Goal: Task Accomplishment & Management: Manage account settings

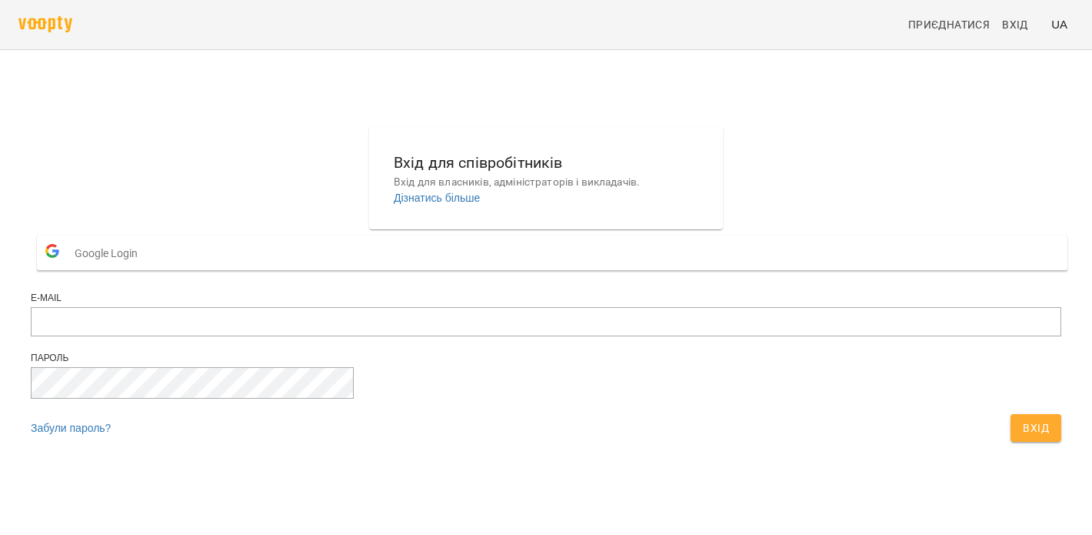
click at [425, 340] on div at bounding box center [546, 323] width 1031 height 33
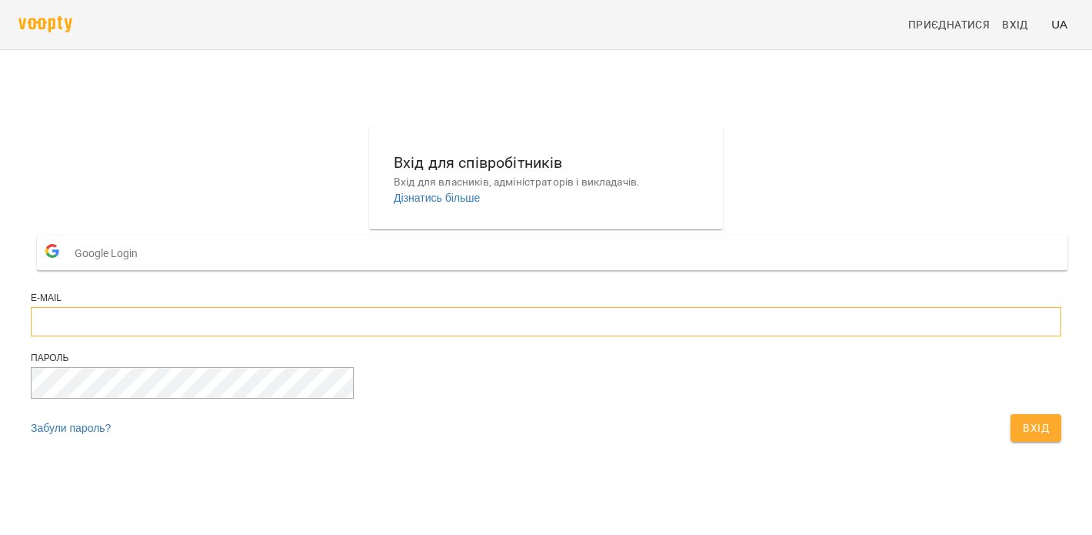
click at [427, 336] on input "email" at bounding box center [546, 321] width 1031 height 29
type input "**********"
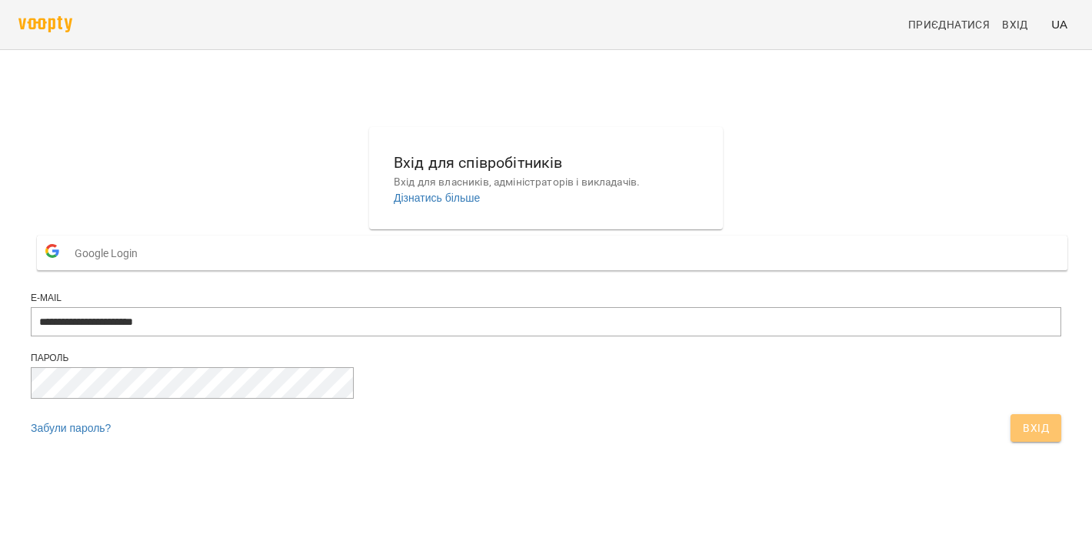
click at [1023, 437] on span "Вхід" at bounding box center [1036, 427] width 26 height 18
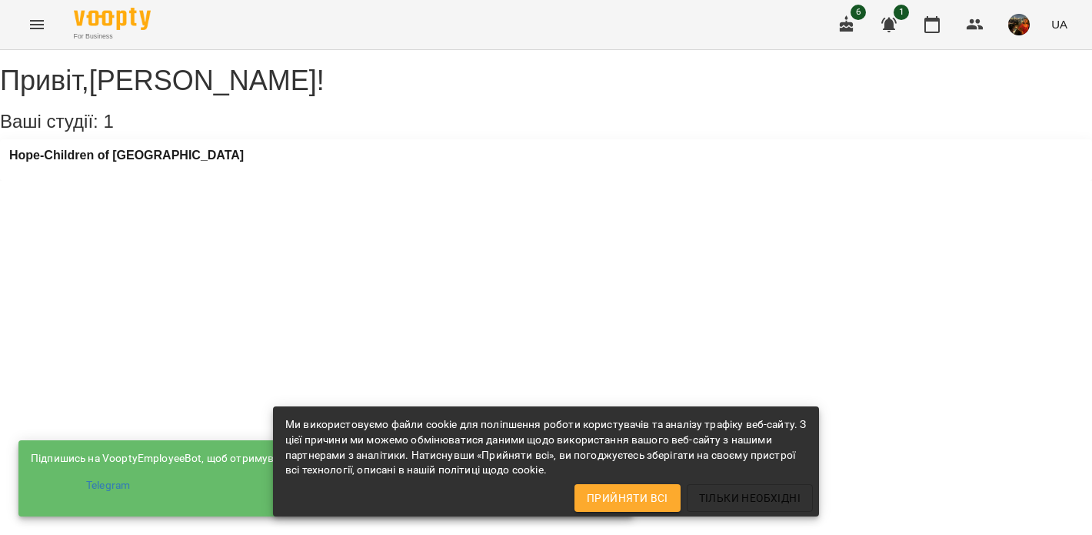
click at [241, 176] on div "Hope-Children of [GEOGRAPHIC_DATA]" at bounding box center [546, 160] width 1092 height 42
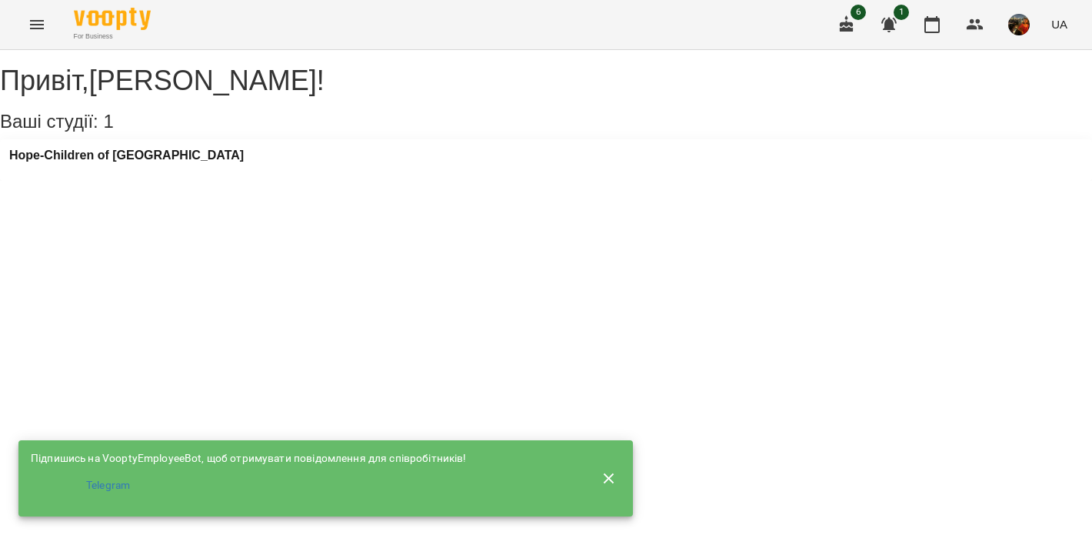
click at [260, 175] on div "Hope-Children of [GEOGRAPHIC_DATA]" at bounding box center [546, 160] width 1092 height 42
click at [129, 172] on div "Hope-Children of [GEOGRAPHIC_DATA]" at bounding box center [126, 159] width 235 height 23
click at [129, 162] on h3 "Hope-Children of [GEOGRAPHIC_DATA]" at bounding box center [126, 155] width 235 height 14
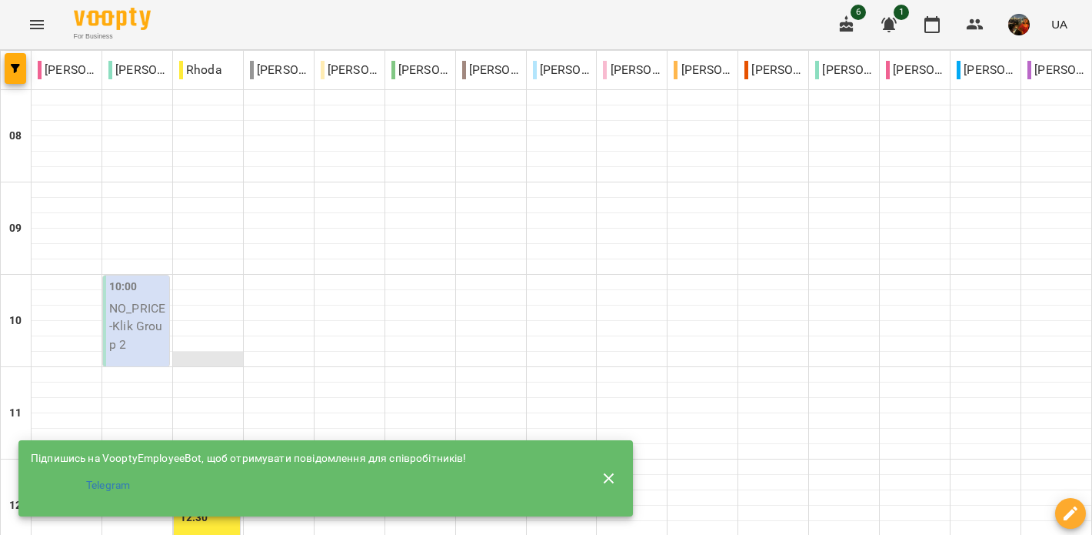
scroll to position [332, 0]
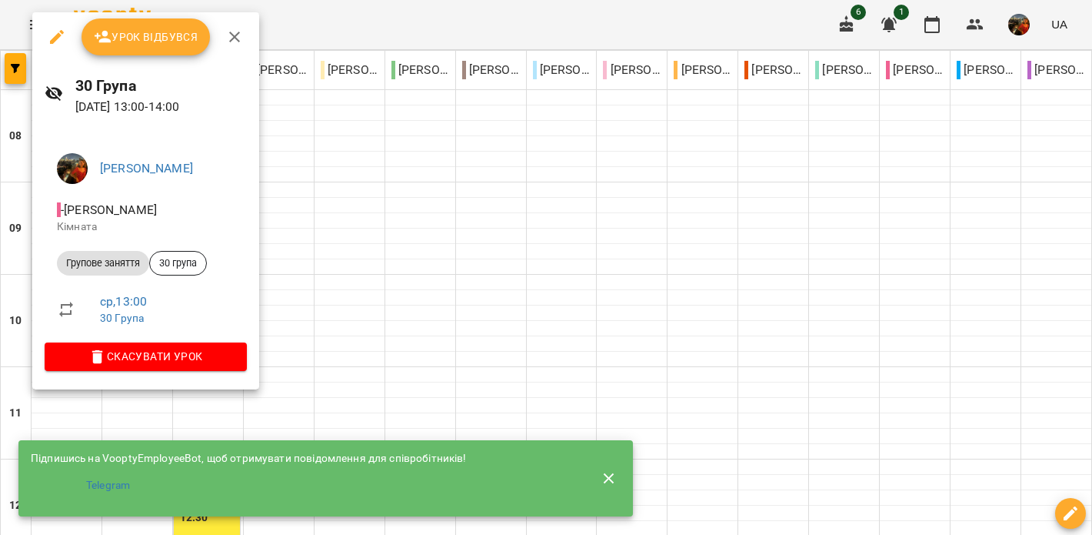
click at [1061, 26] on div at bounding box center [546, 267] width 1092 height 535
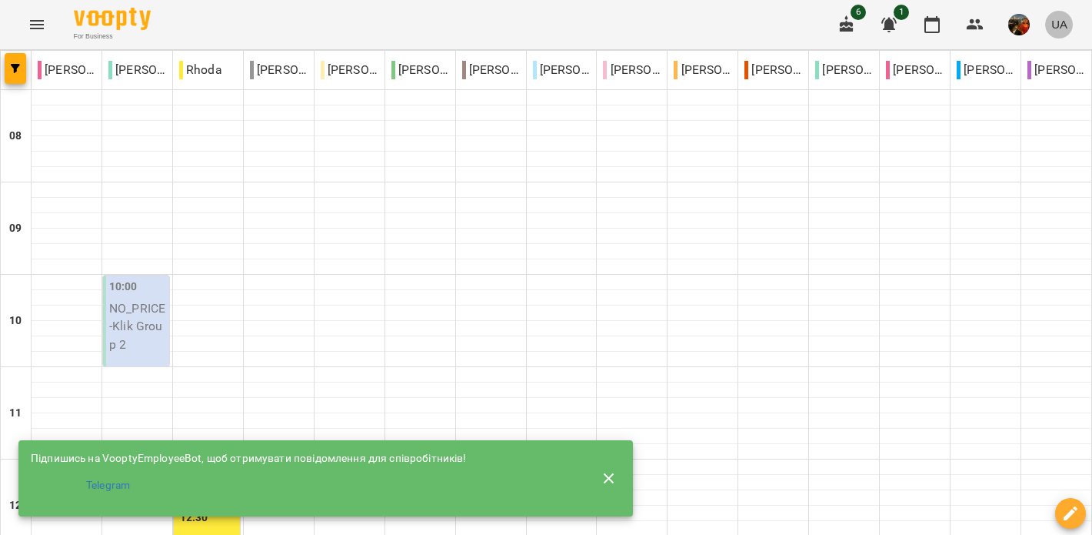
click at [1061, 26] on span "UA" at bounding box center [1059, 24] width 16 height 16
click at [1029, 115] on div "Русский" at bounding box center [1030, 115] width 78 height 28
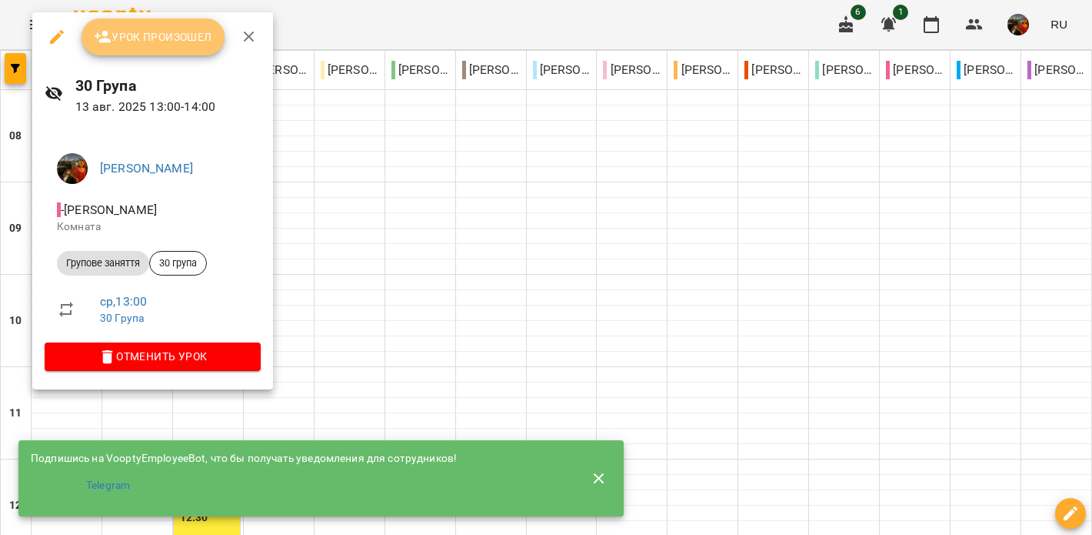
click at [149, 35] on span "Урок произошел" at bounding box center [153, 37] width 118 height 18
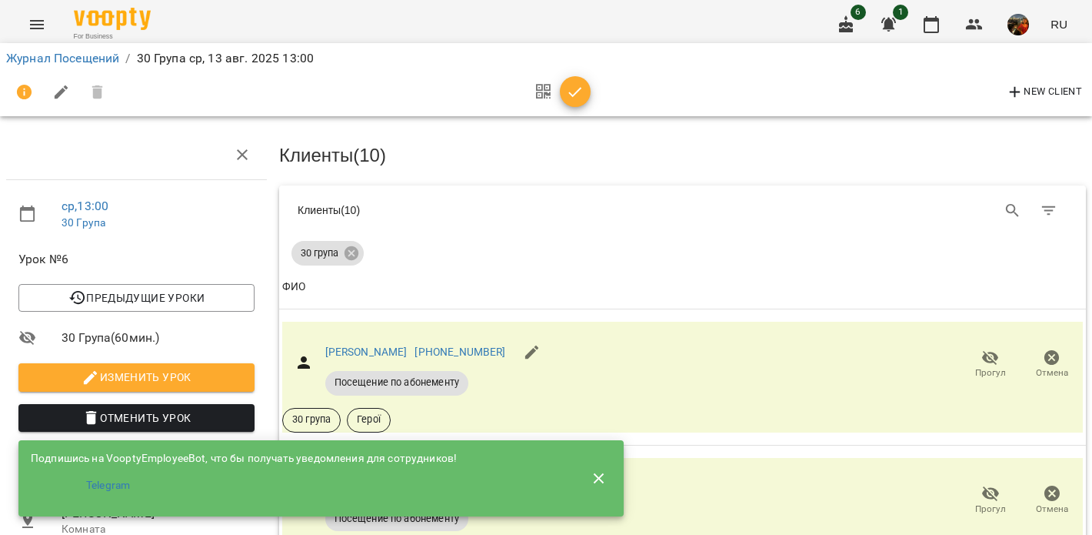
scroll to position [76, 0]
click at [598, 472] on icon "button" at bounding box center [599, 477] width 11 height 11
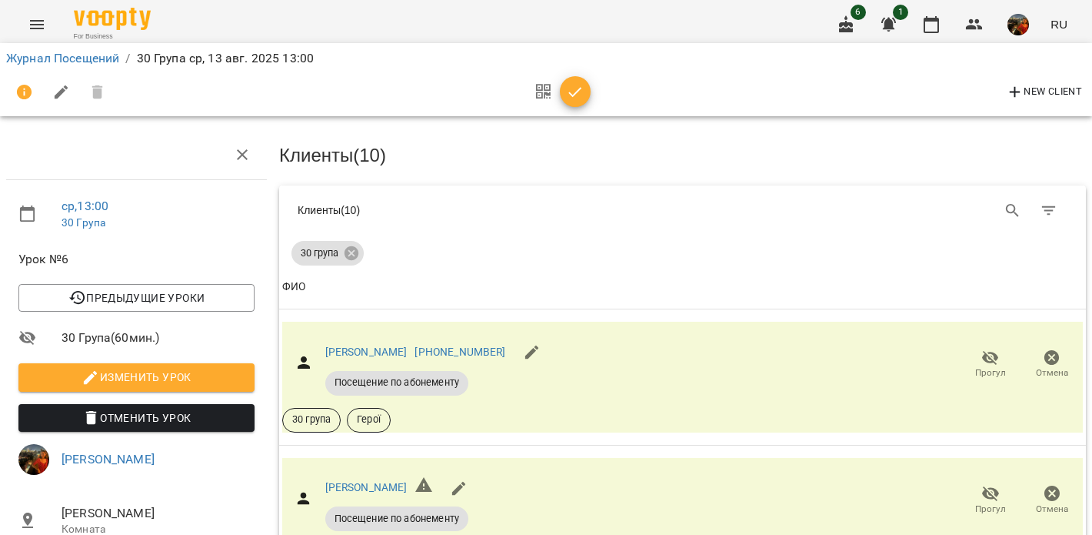
click at [1057, 29] on span "RU" at bounding box center [1059, 24] width 17 height 16
click at [1031, 62] on div "English" at bounding box center [1030, 59] width 78 height 28
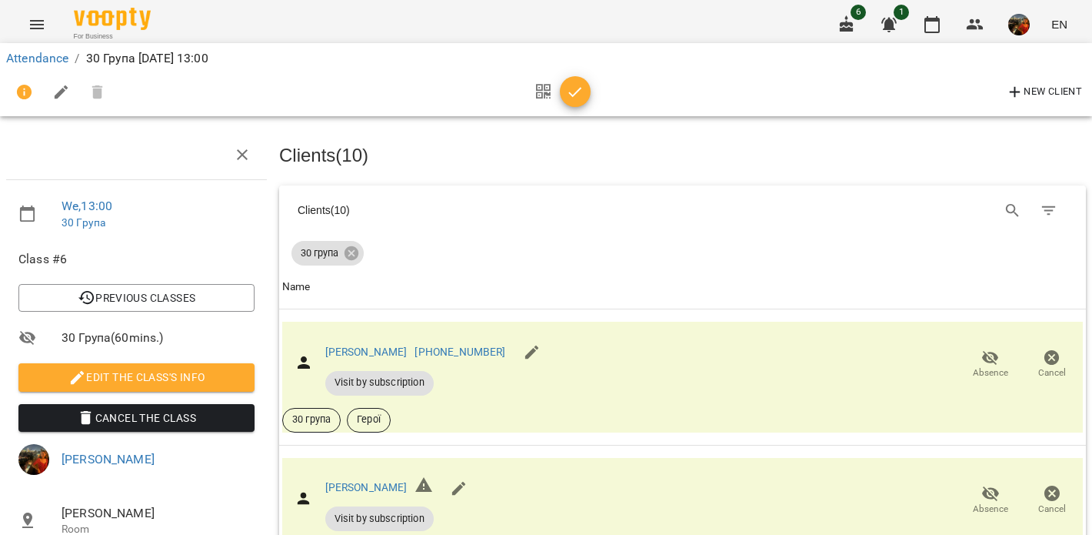
scroll to position [121, 0]
click at [992, 484] on icon "button" at bounding box center [990, 493] width 18 height 18
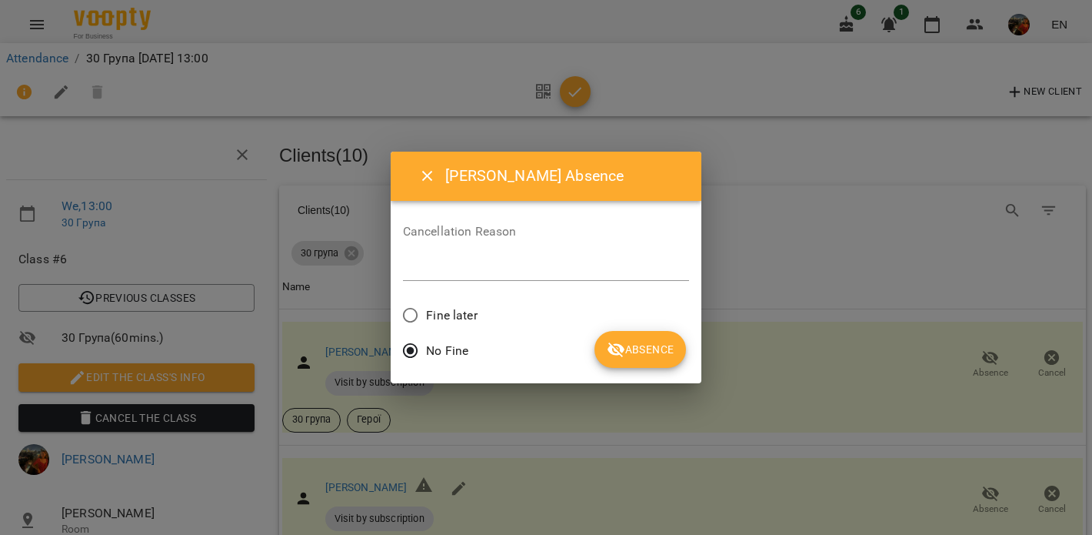
click at [641, 355] on span "Absence" at bounding box center [640, 349] width 67 height 18
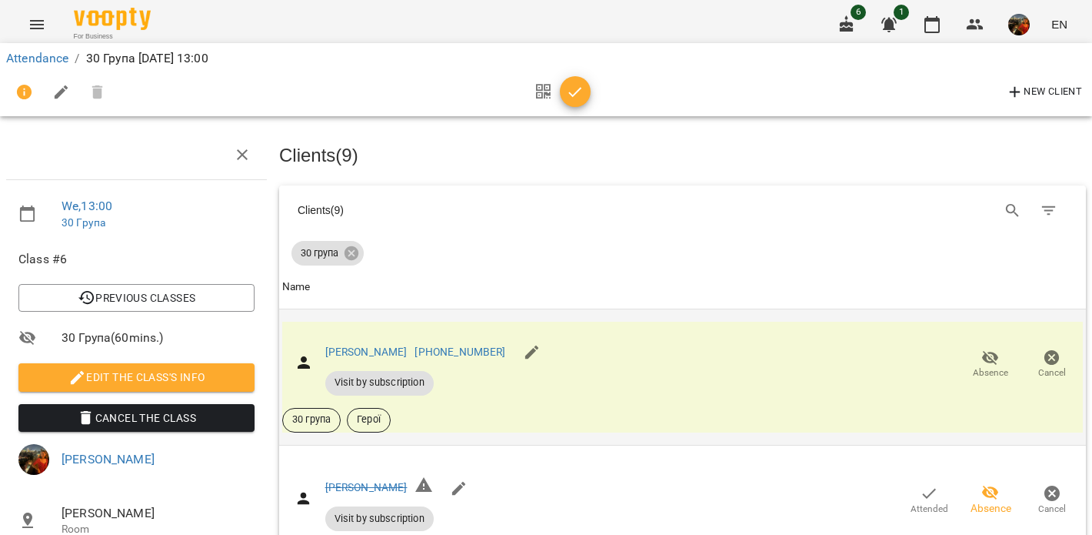
click at [979, 366] on span "Absence" at bounding box center [990, 372] width 35 height 13
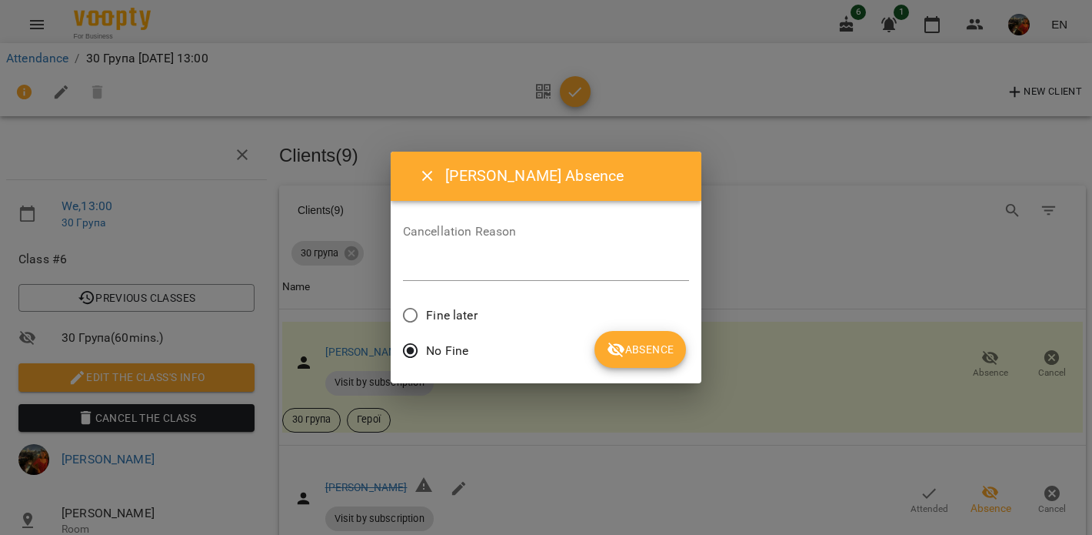
click at [649, 356] on span "Absence" at bounding box center [640, 349] width 67 height 18
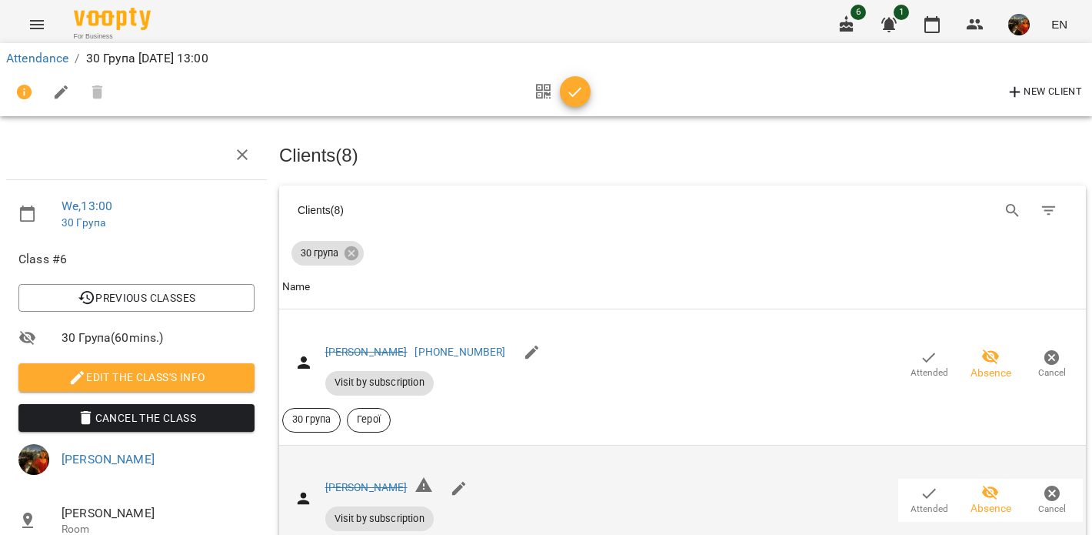
scroll to position [261, 0]
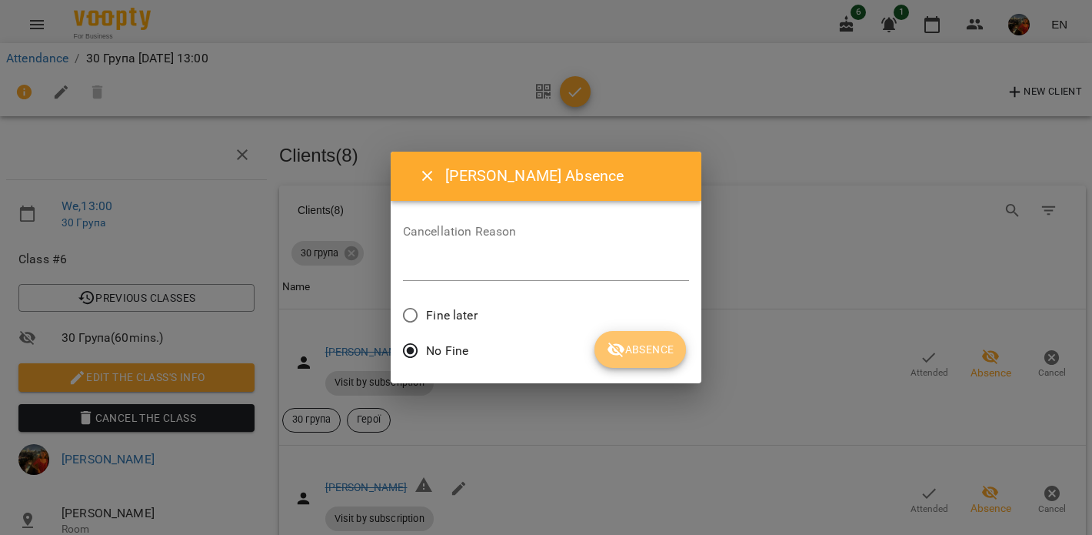
click at [648, 348] on span "Absence" at bounding box center [640, 349] width 67 height 18
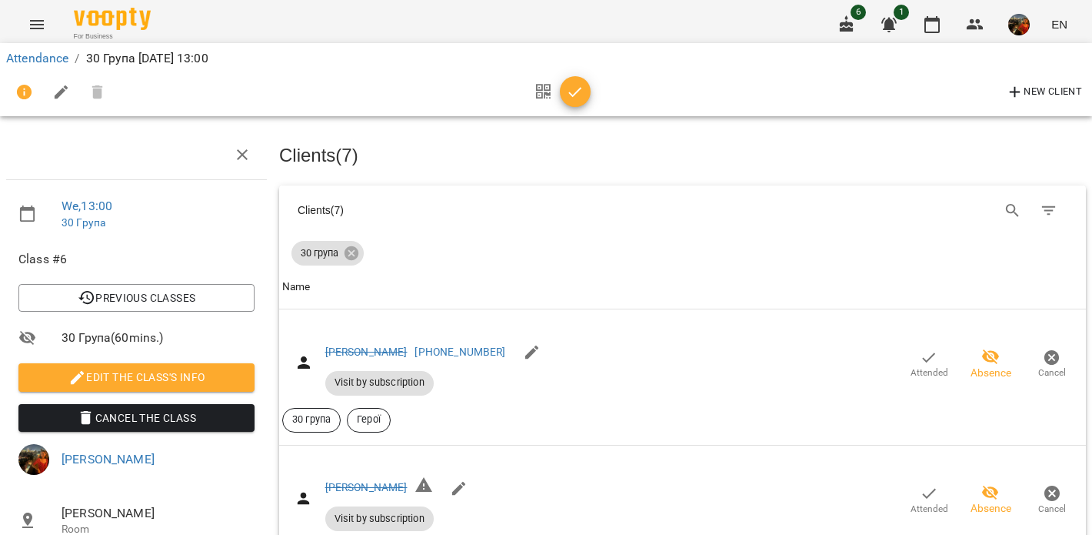
scroll to position [426, 0]
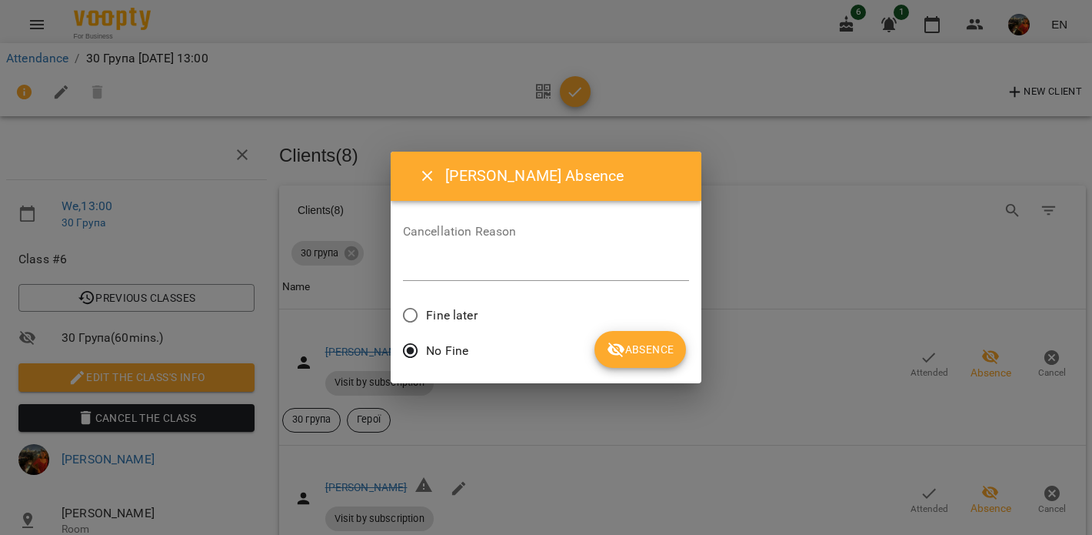
click at [659, 357] on span "Absence" at bounding box center [640, 349] width 67 height 18
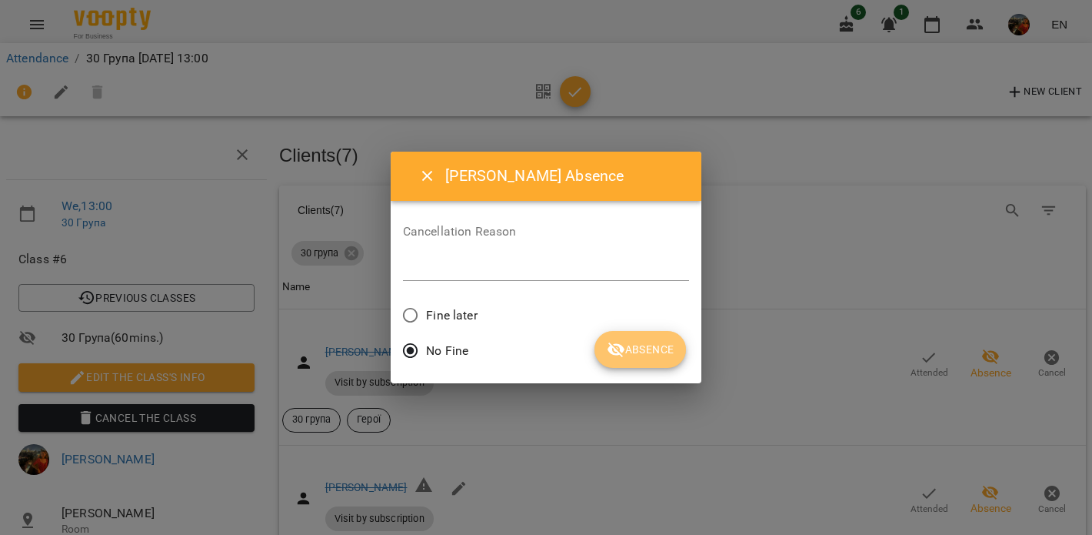
click at [659, 355] on span "Absence" at bounding box center [640, 349] width 67 height 18
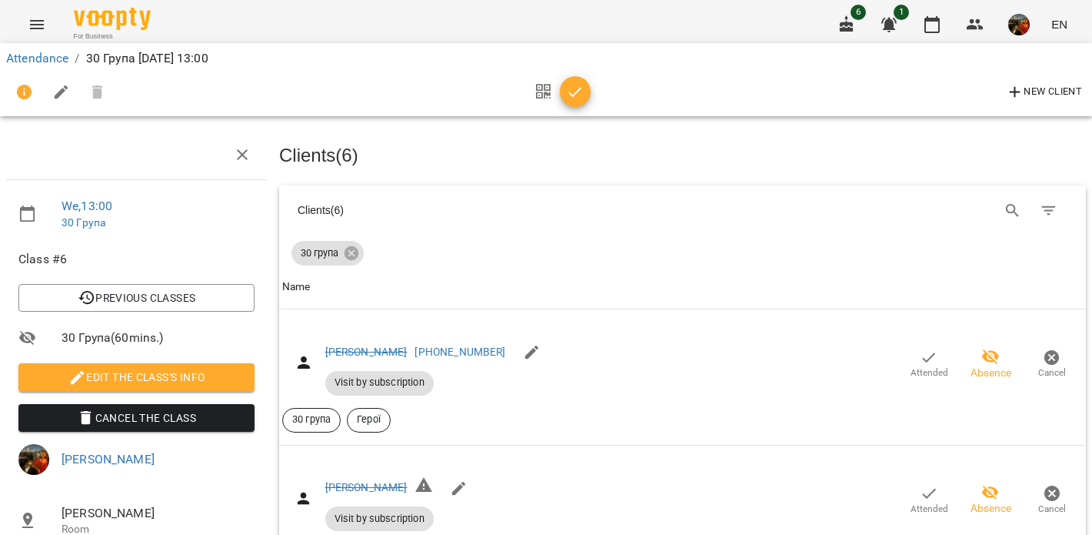
scroll to position [658, 0]
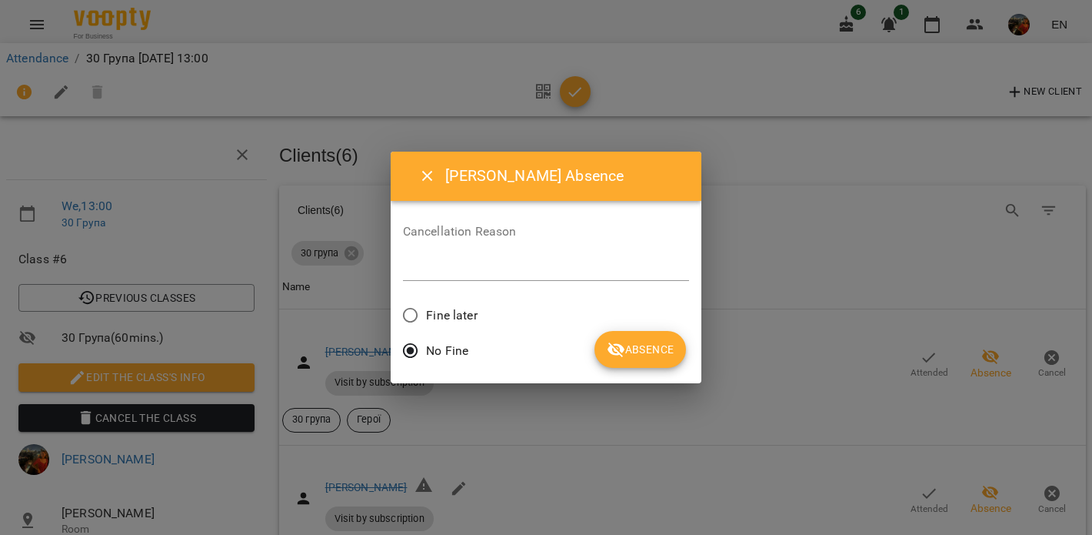
click at [634, 344] on span "Absence" at bounding box center [640, 349] width 67 height 18
